Goal: Task Accomplishment & Management: Manage account settings

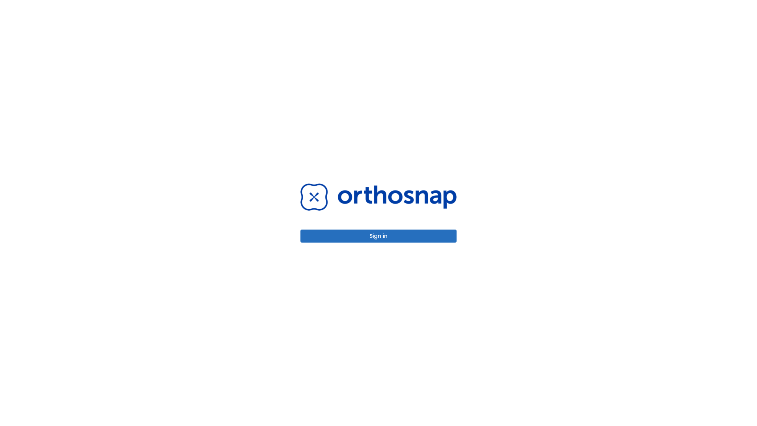
click at [378, 236] on button "Sign in" at bounding box center [378, 235] width 156 height 13
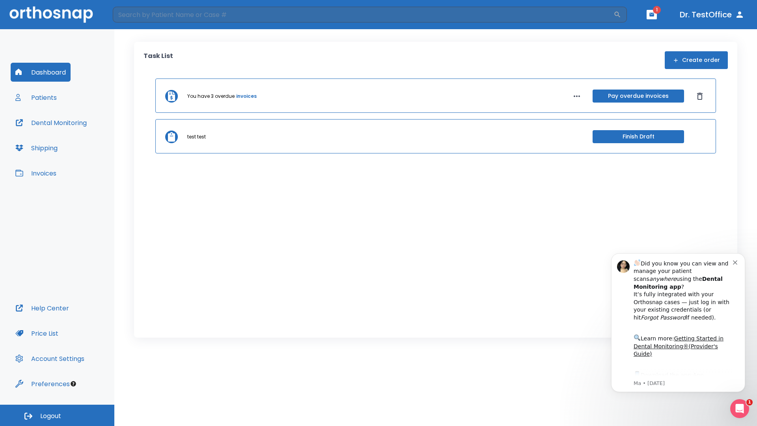
click at [57, 415] on span "Logout" at bounding box center [50, 415] width 21 height 9
